Goal: Download file/media

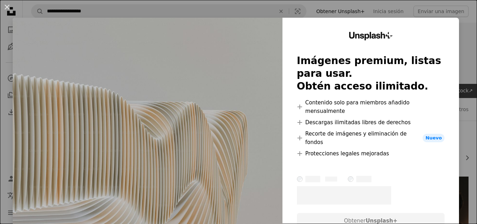
scroll to position [512, 0]
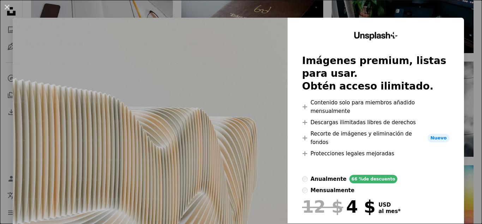
click at [441, 6] on div "An X shape Unsplash+ Imágenes premium, listas para usar. Obtén acceso ilimitado…" at bounding box center [241, 112] width 482 height 224
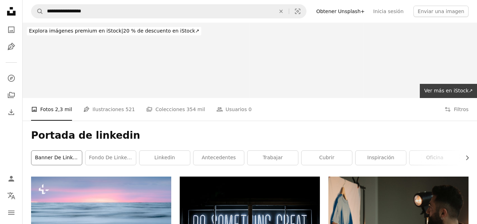
click at [61, 154] on link "Banner de LinkedIn" at bounding box center [56, 157] width 51 height 14
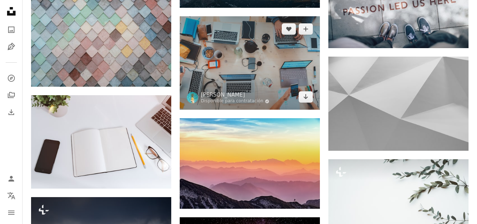
scroll to position [516, 0]
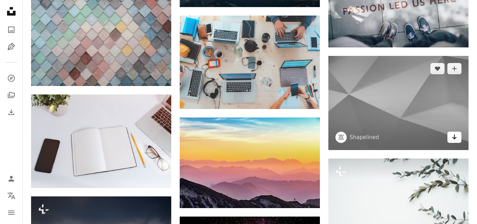
click at [452, 136] on icon "Arrow pointing down" at bounding box center [455, 136] width 6 height 8
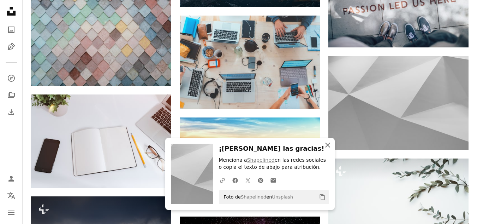
click at [328, 143] on icon "An X shape" at bounding box center [328, 145] width 8 height 8
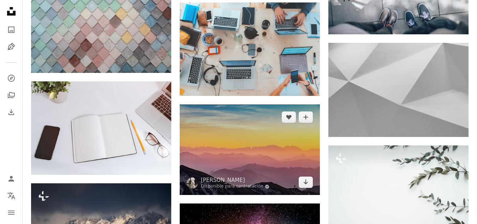
scroll to position [526, 0]
